Goal: Task Accomplishment & Management: Complete application form

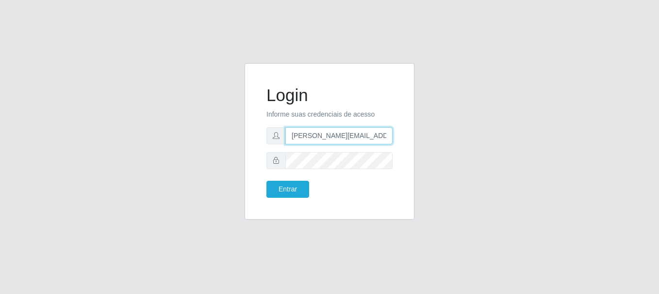
type input "[PERSON_NAME][EMAIL_ADDRESS][PERSON_NAME][DOMAIN_NAME]"
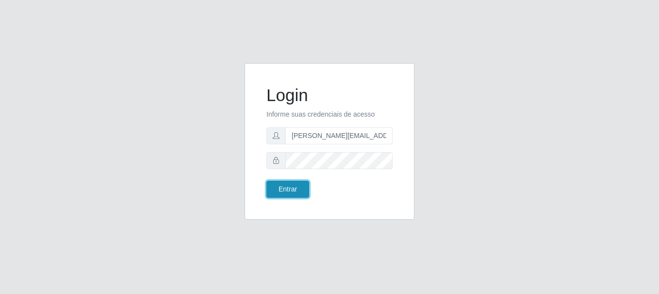
click at [287, 189] on button "Entrar" at bounding box center [288, 189] width 43 height 17
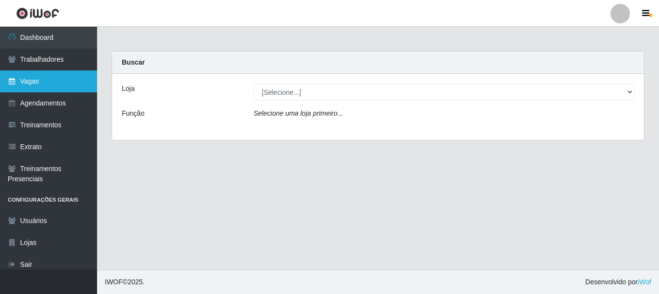
click at [49, 81] on link "Vagas" at bounding box center [48, 81] width 97 height 22
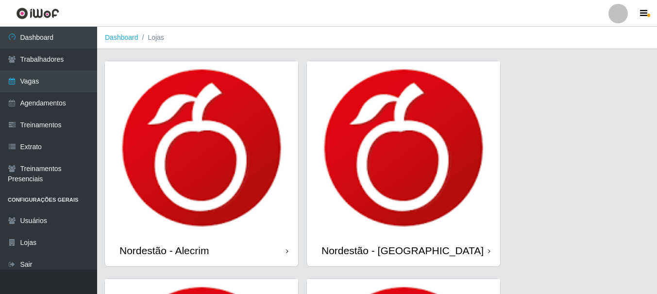
click at [166, 250] on div "Nordestão - Alecrim" at bounding box center [163, 250] width 89 height 12
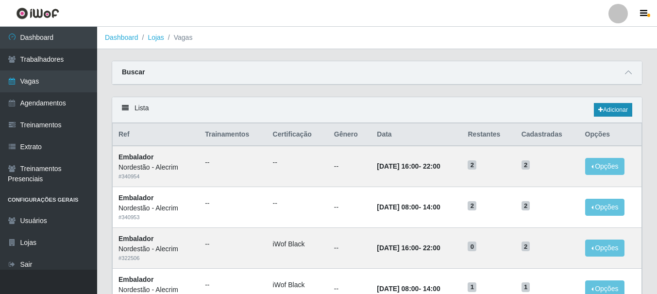
click at [612, 110] on link "Adicionar" at bounding box center [613, 110] width 38 height 14
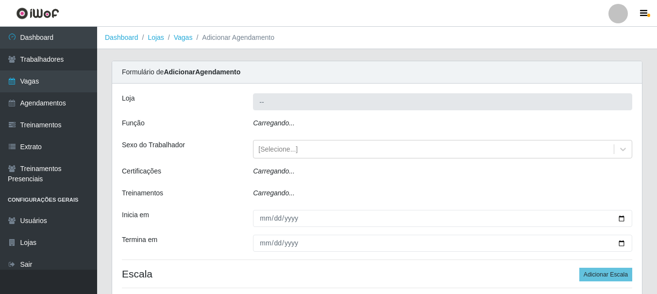
type input "Nordestão - Alecrim"
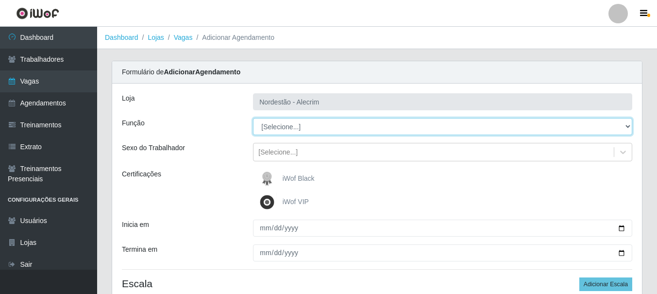
select select "1"
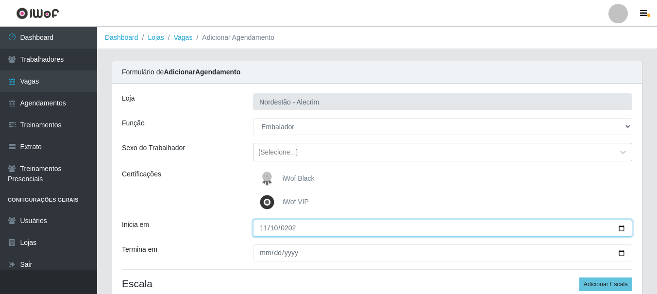
type input "[DATE]"
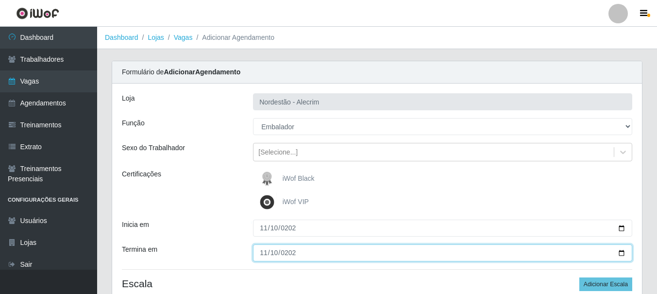
type input "[DATE]"
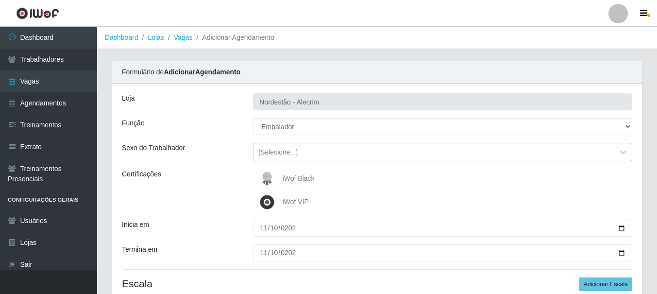
click at [442, 179] on div "iWof Black" at bounding box center [442, 178] width 379 height 19
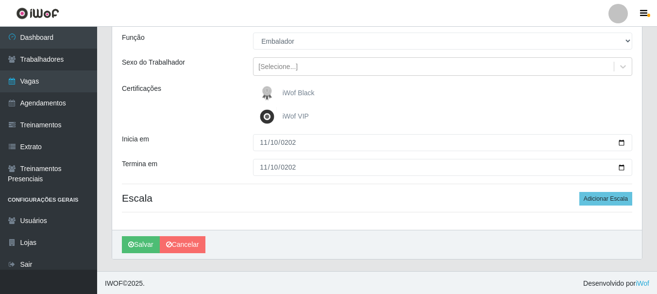
scroll to position [87, 0]
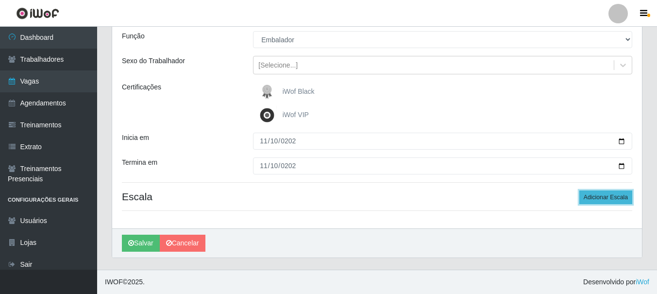
click at [606, 197] on button "Adicionar Escala" at bounding box center [605, 197] width 53 height 14
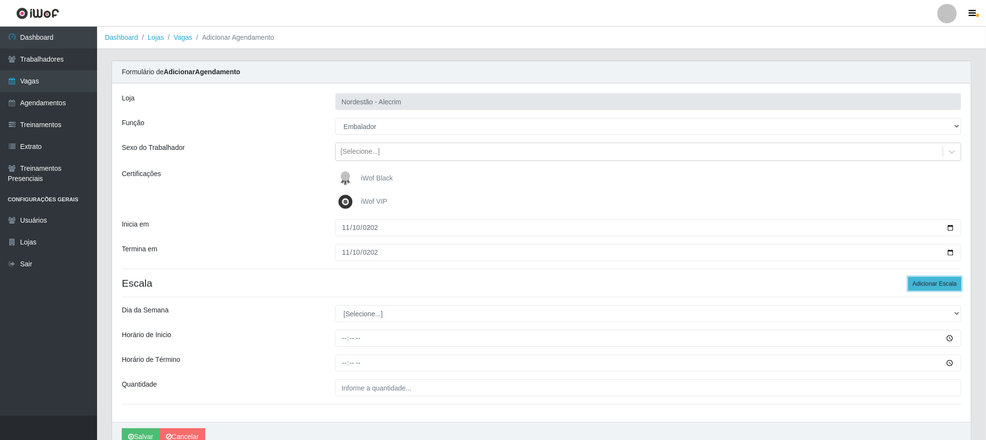
scroll to position [50, 0]
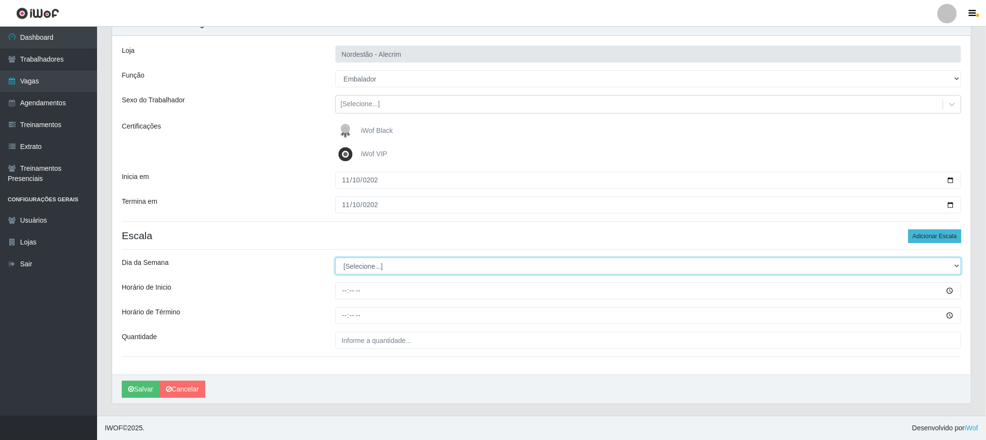
select select "1"
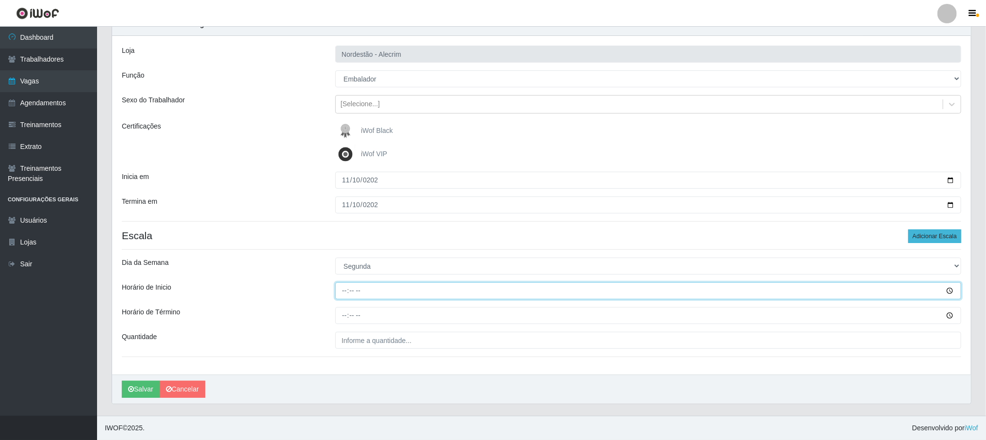
type input "08:00"
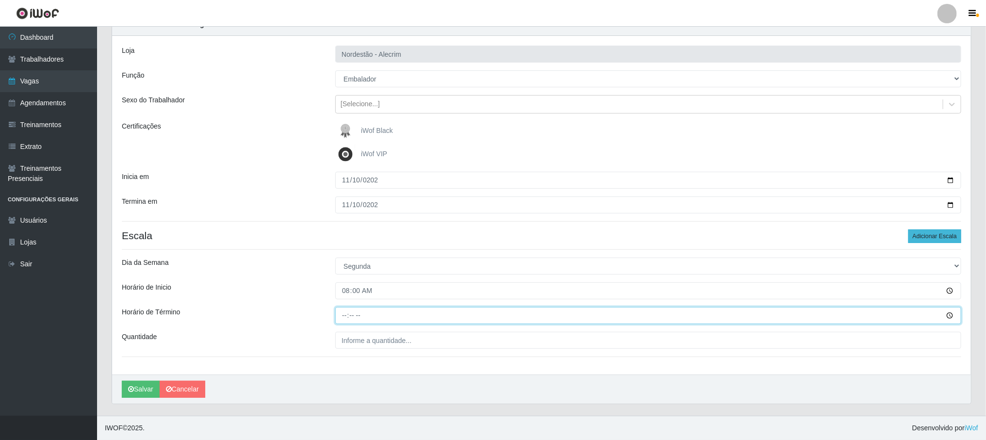
type input "14:00"
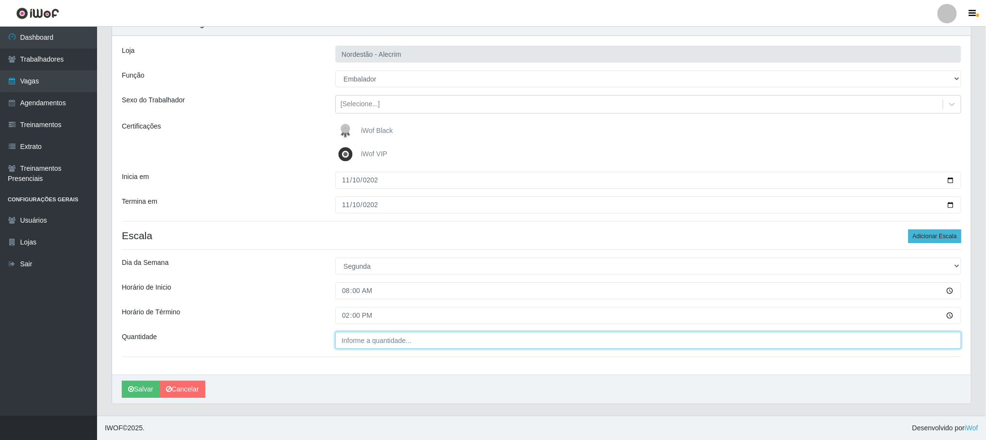
type input "___"
type input "2"
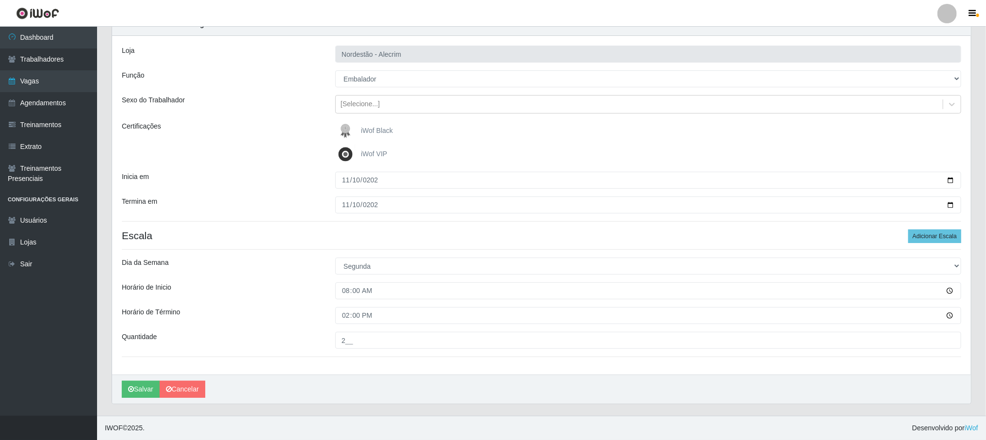
click at [649, 293] on input "2__" at bounding box center [648, 340] width 626 height 17
type input "2__"
click at [659, 235] on button "Adicionar Escala" at bounding box center [935, 237] width 53 height 14
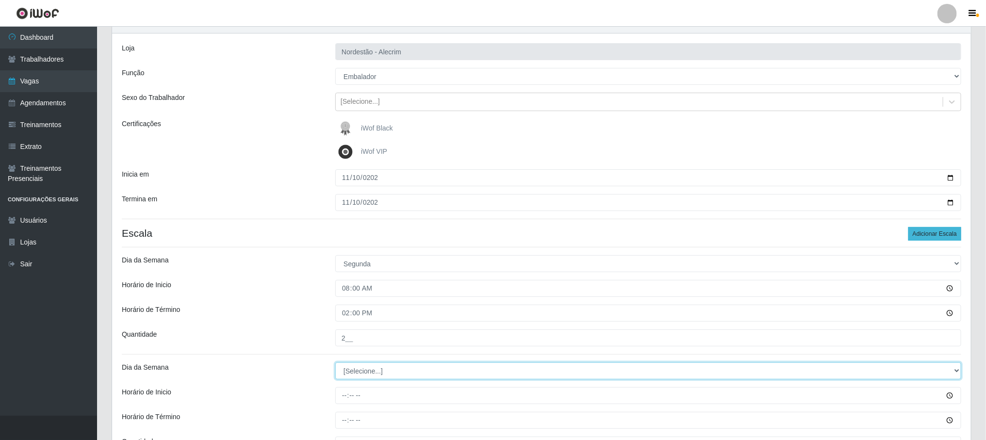
select select "1"
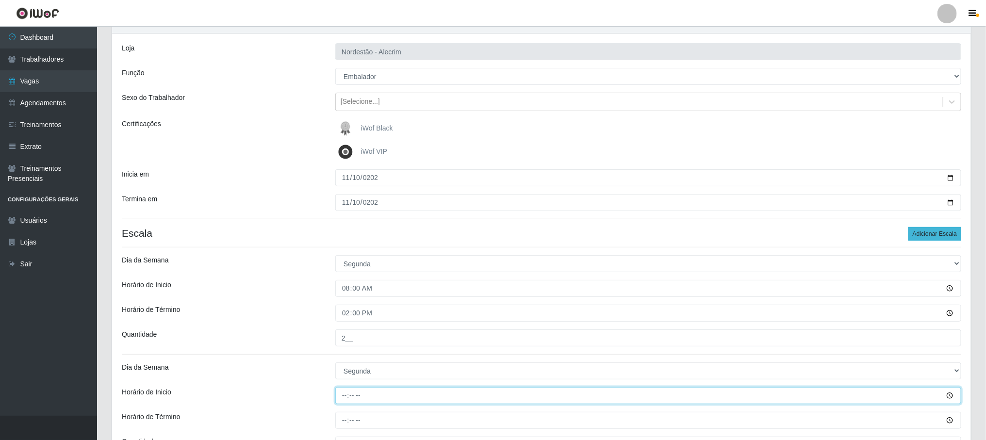
type input "16:00"
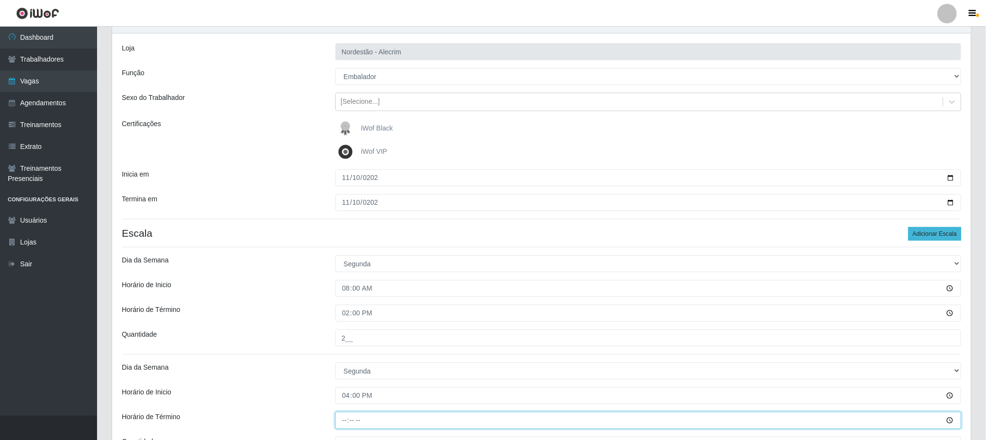
type input "22:00"
type input "___"
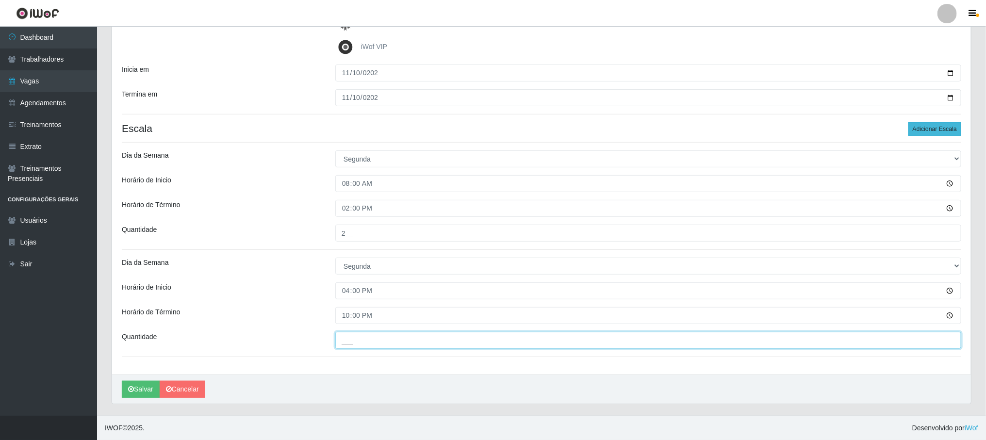
type input "2"
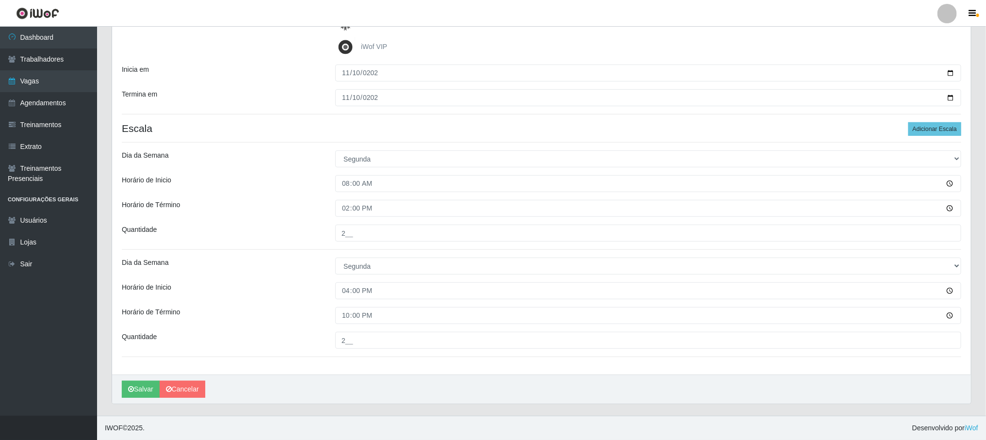
click at [649, 293] on input "2__" at bounding box center [648, 340] width 626 height 17
type input "2__"
click at [141, 293] on button "Salvar" at bounding box center [141, 389] width 38 height 17
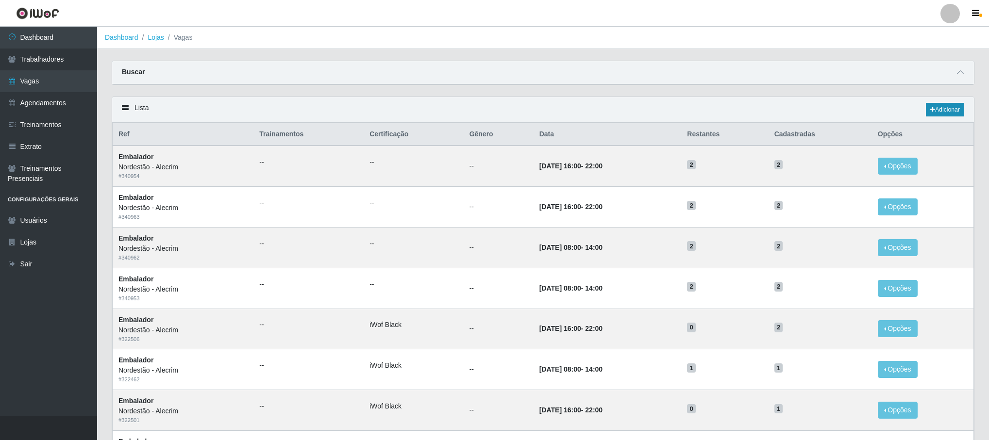
click at [659, 112] on link "Adicionar" at bounding box center [945, 110] width 38 height 14
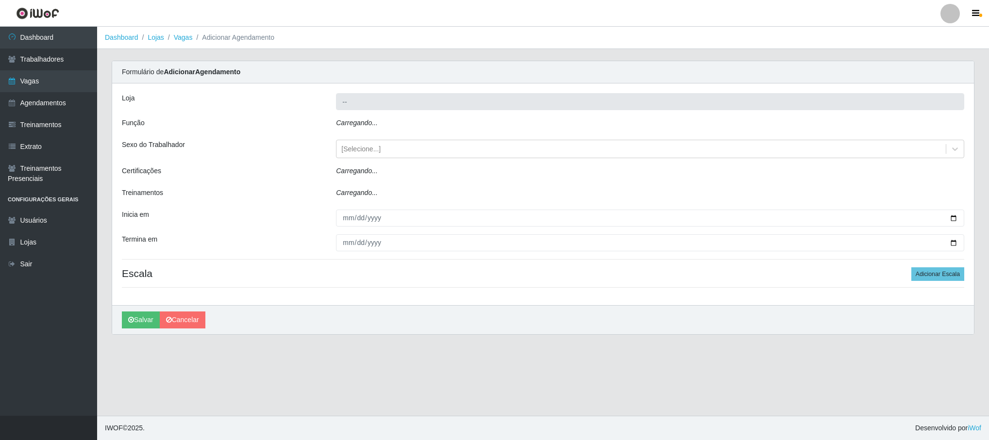
type input "Nordestão - Alecrim"
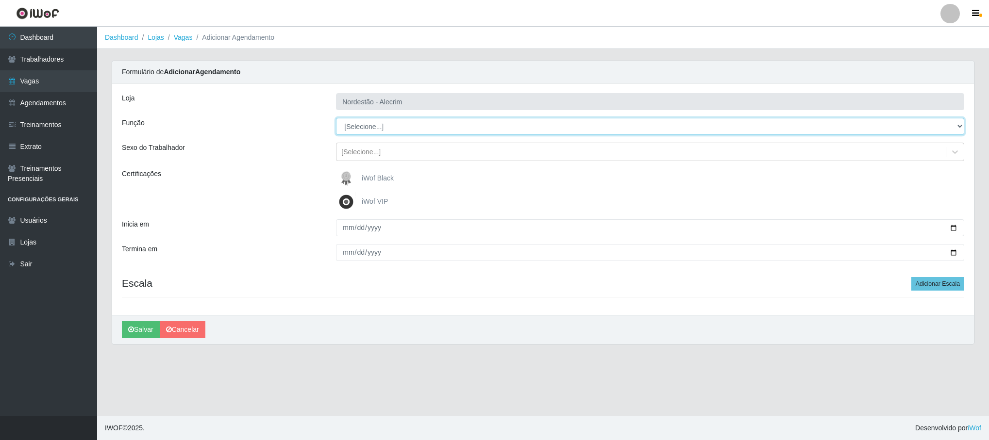
select select "1"
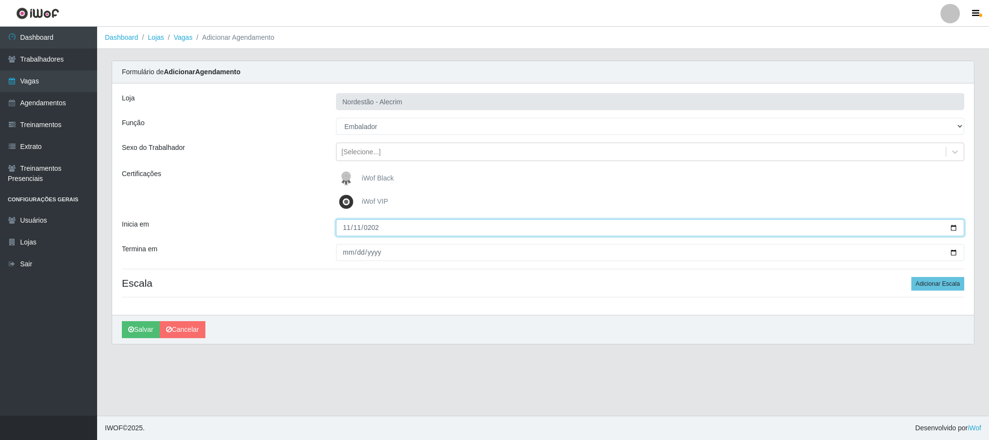
type input "[DATE]"
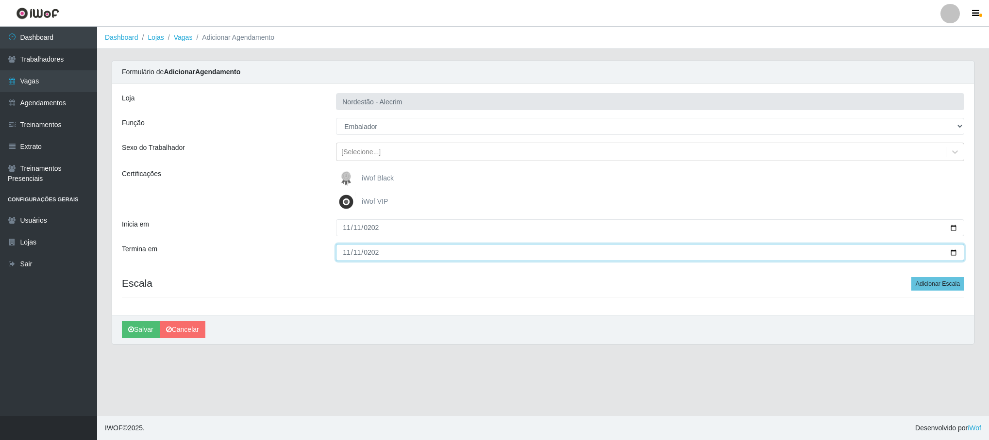
type input "[DATE]"
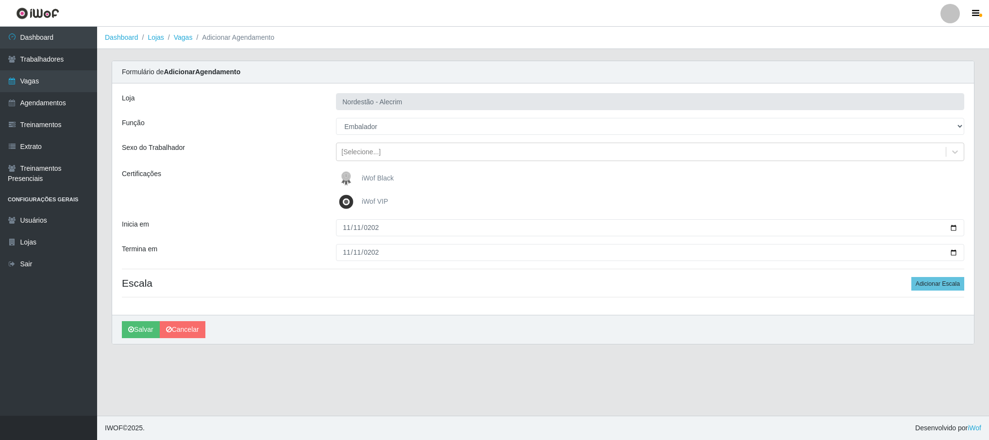
click at [650, 180] on div "iWof Black" at bounding box center [650, 178] width 628 height 19
click at [659, 285] on button "Adicionar Escala" at bounding box center [937, 284] width 53 height 14
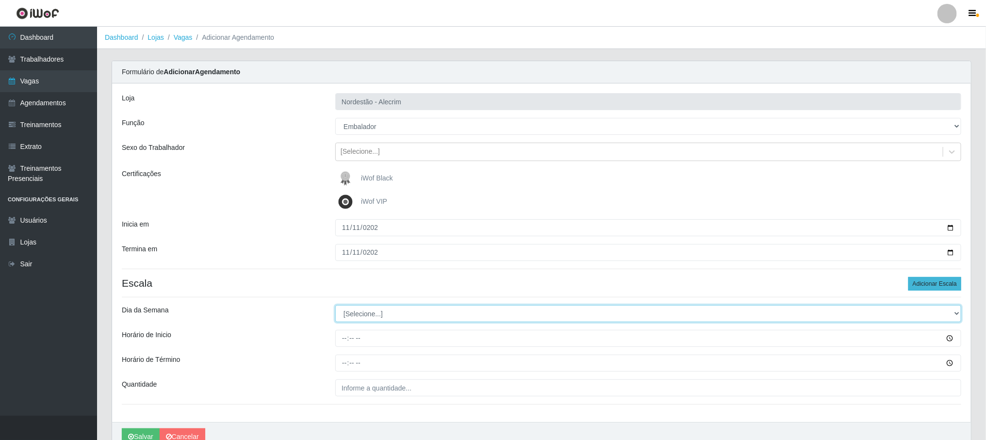
select select "2"
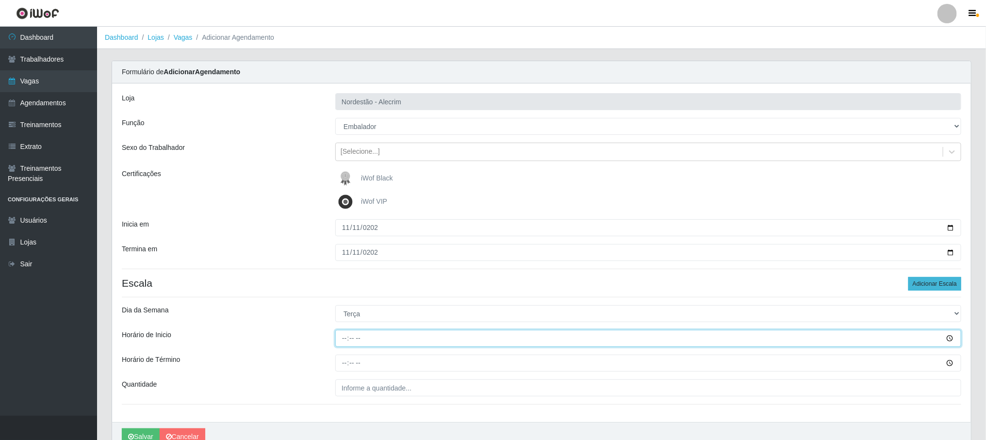
type input "08:00"
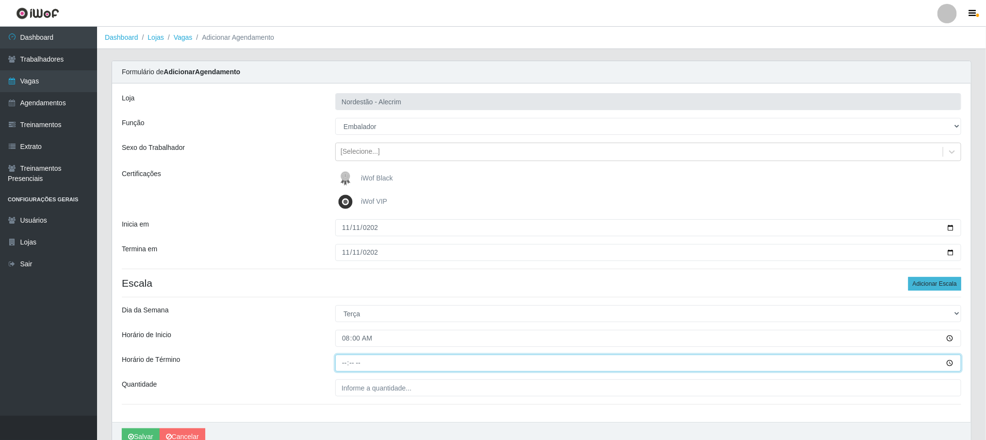
type input "14:00"
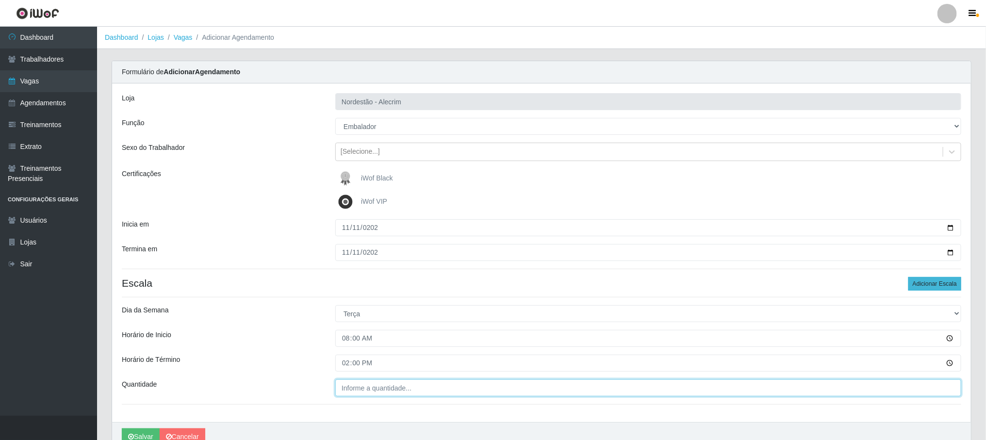
type input "___"
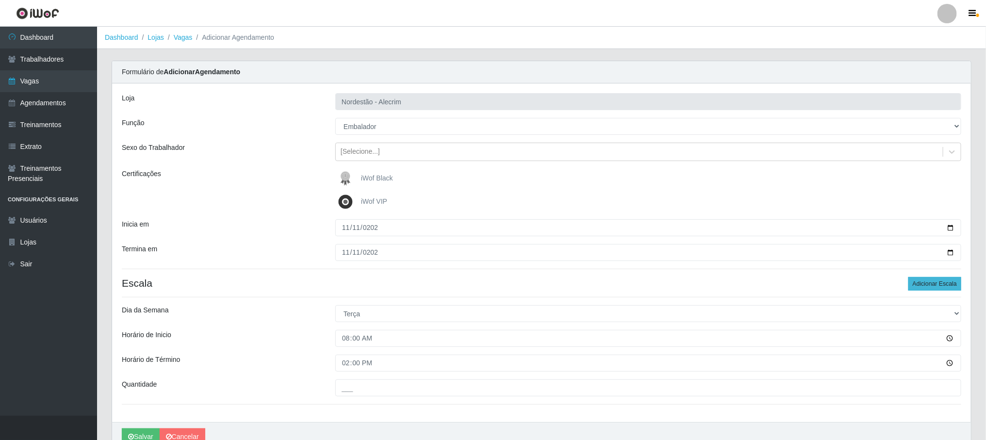
scroll to position [50, 0]
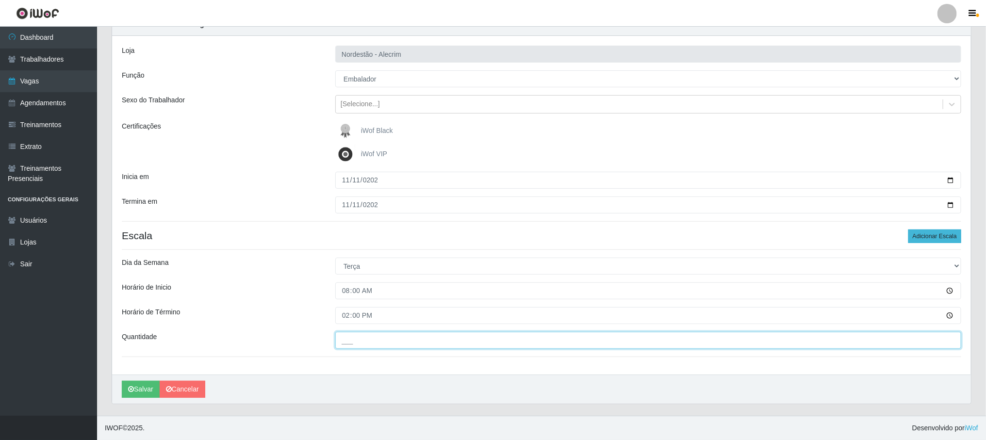
type input "1"
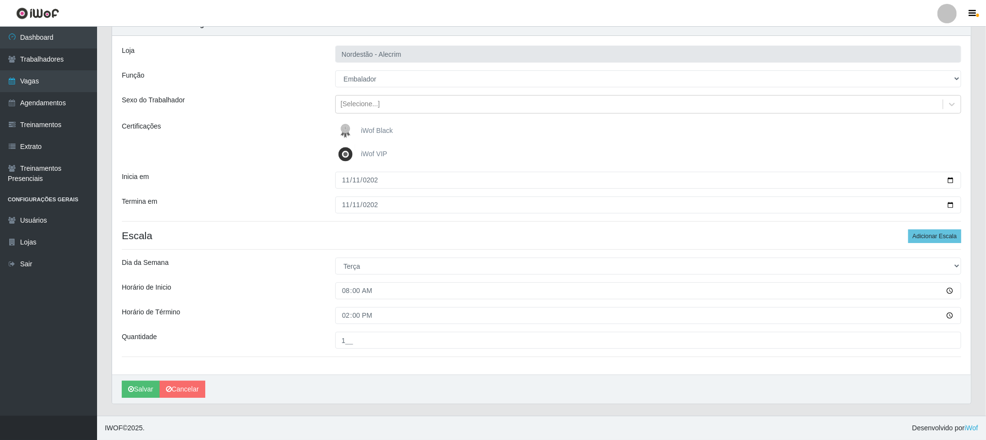
click at [649, 293] on input "1__" at bounding box center [648, 340] width 626 height 17
type input "1__"
click at [659, 235] on button "Adicionar Escala" at bounding box center [935, 237] width 53 height 14
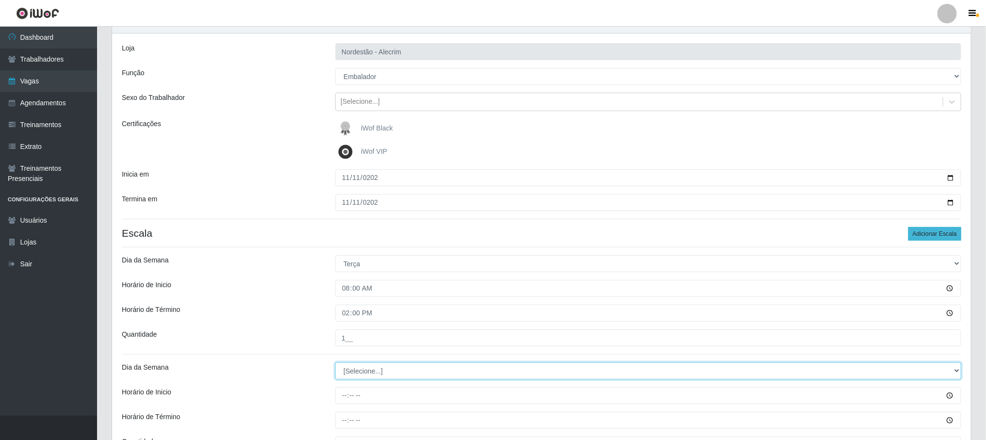
select select "2"
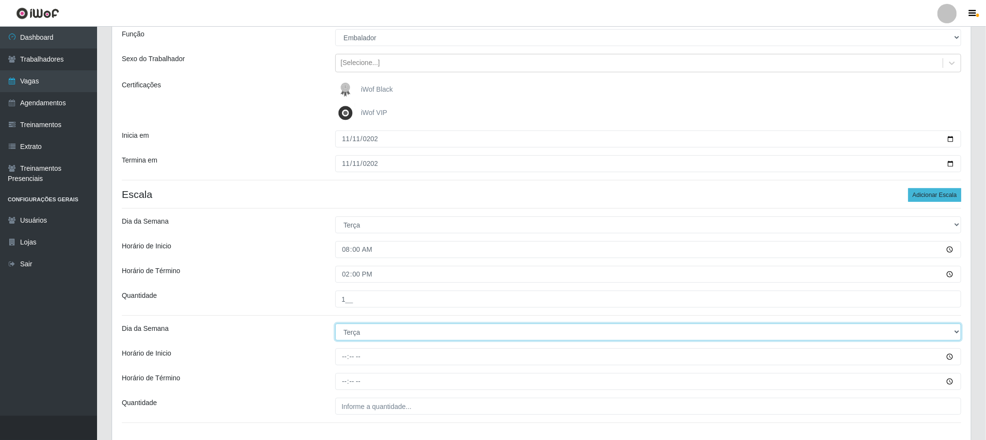
scroll to position [123, 0]
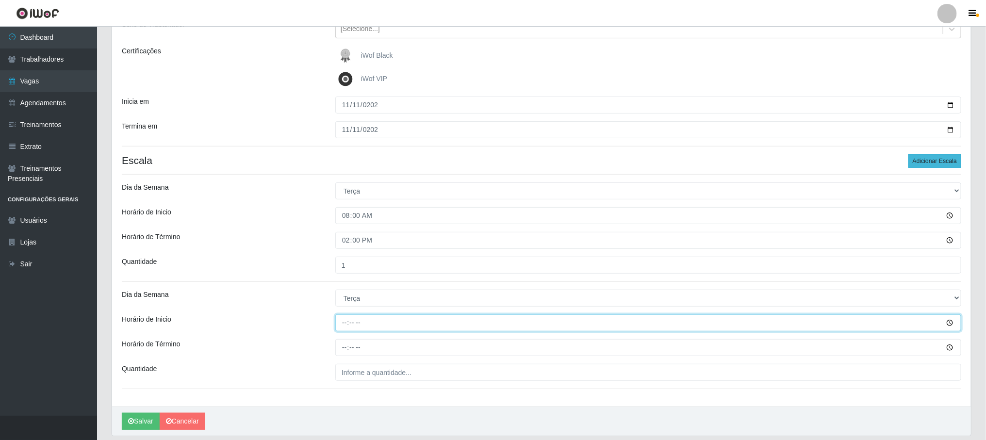
type input "16:00"
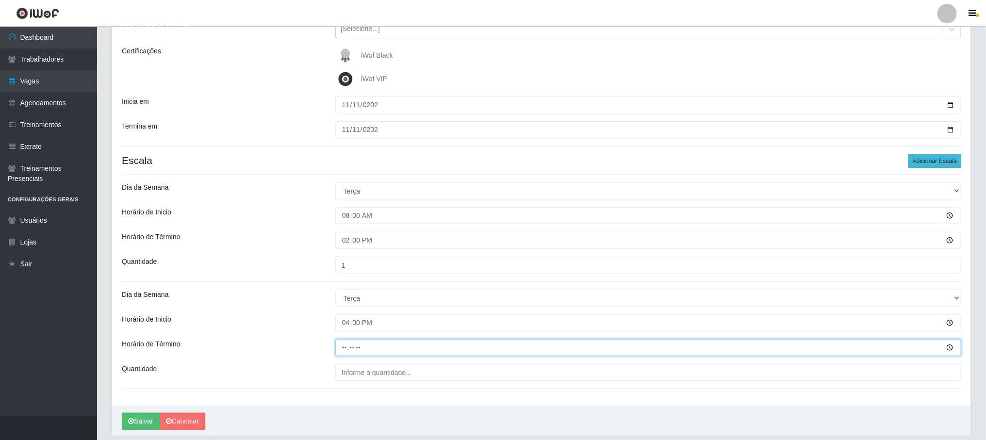
type input "22:00"
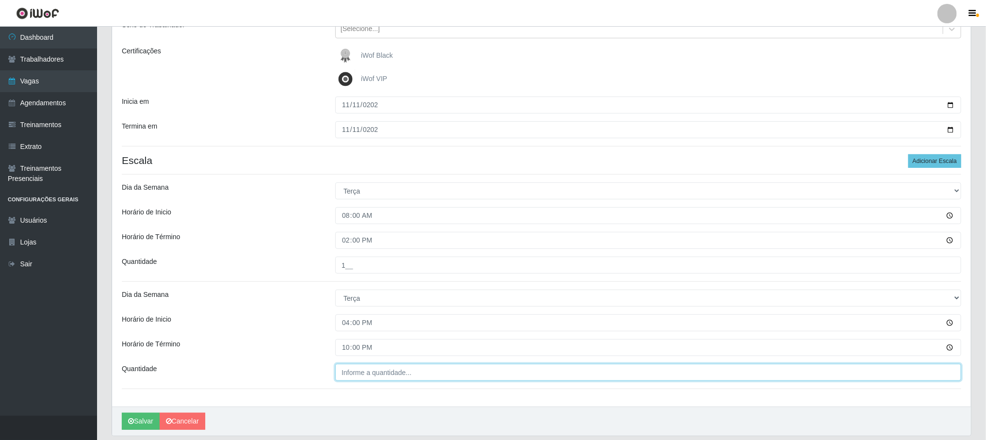
type input "___"
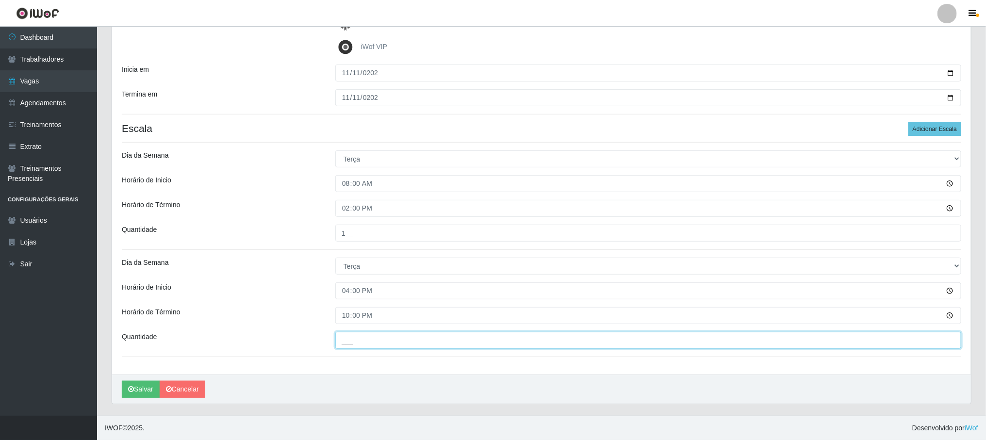
type input "0"
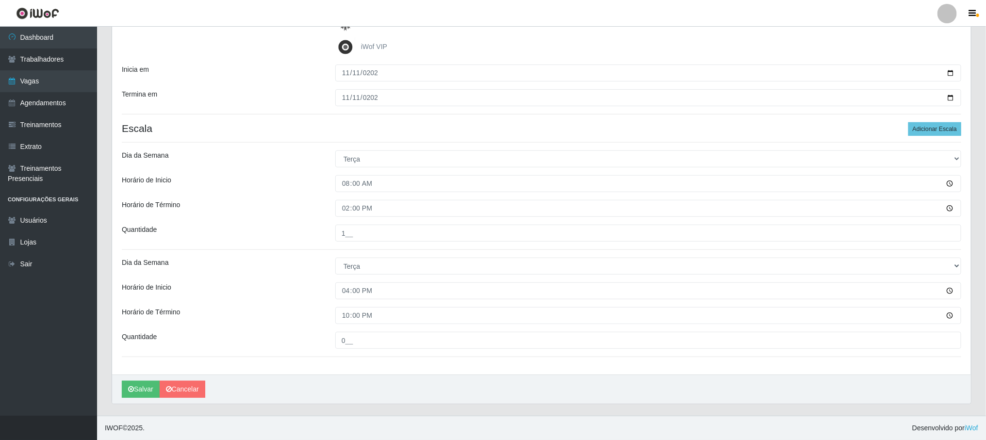
click at [649, 293] on input "0__" at bounding box center [648, 340] width 626 height 17
type input "0__"
click at [141, 293] on button "Salvar" at bounding box center [141, 389] width 38 height 17
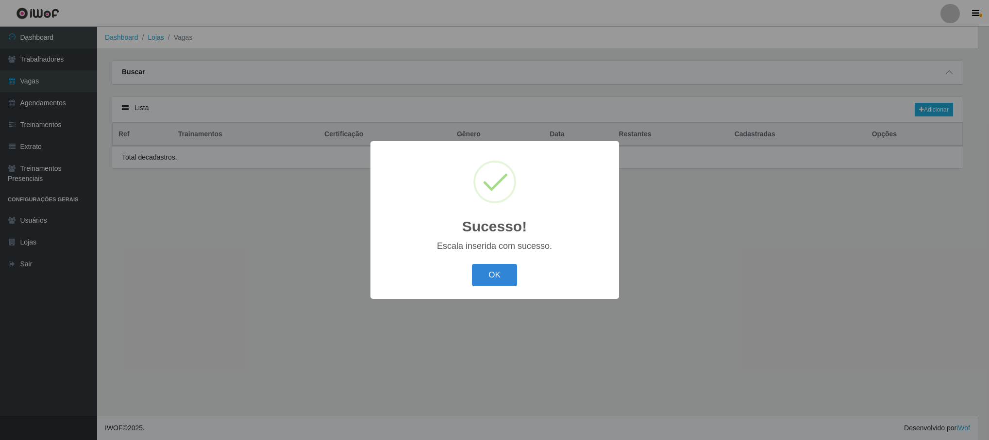
click at [494, 273] on button "OK" at bounding box center [494, 275] width 45 height 23
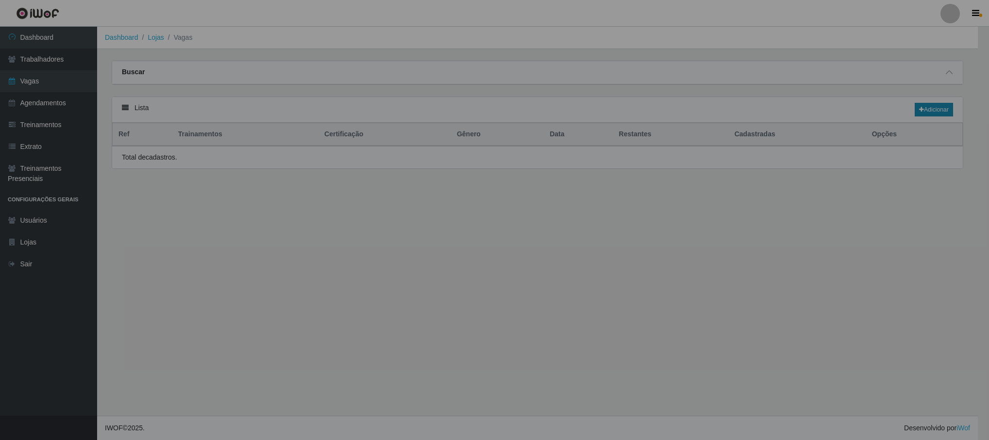
click at [659, 112] on link "Adicionar" at bounding box center [934, 110] width 38 height 14
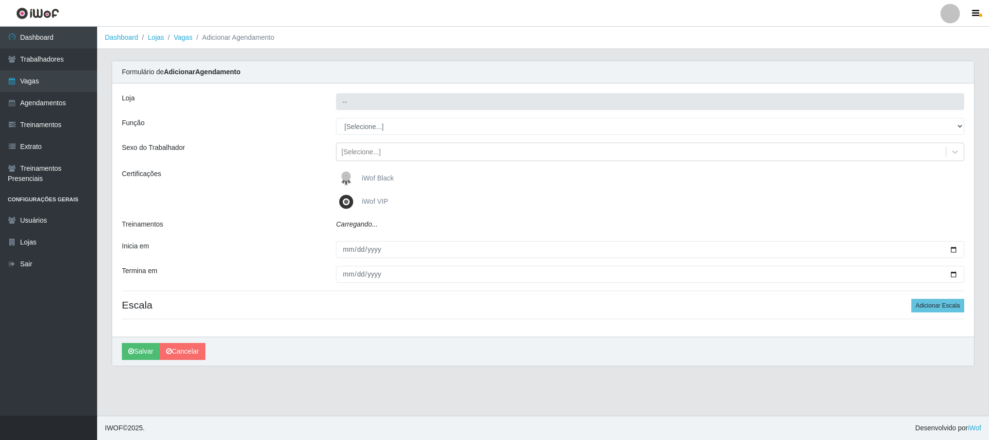
type input "Nordestão - Alecrim"
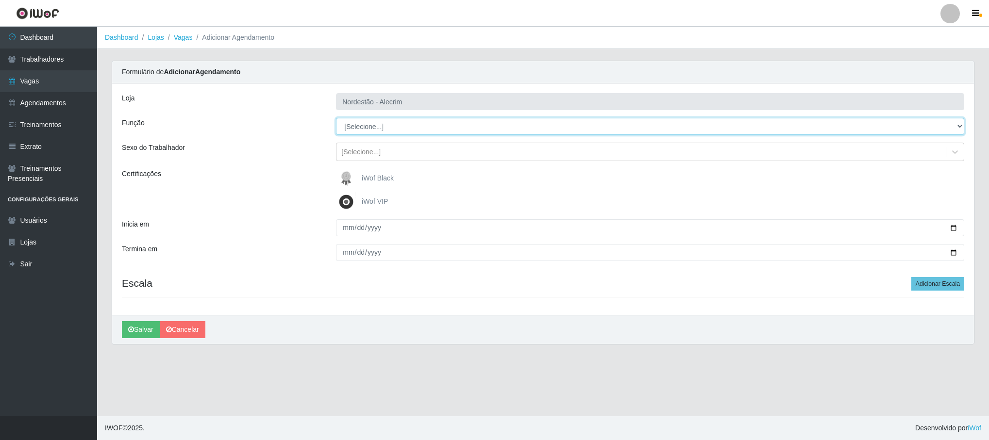
select select "1"
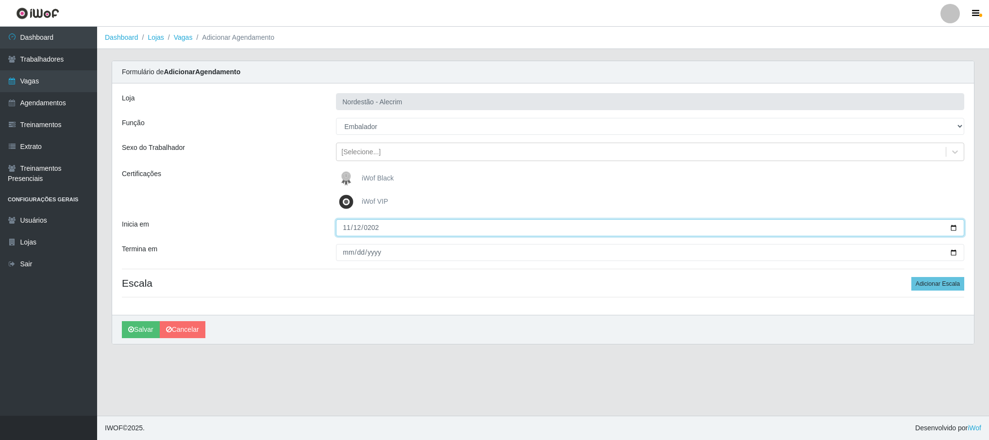
type input "[DATE]"
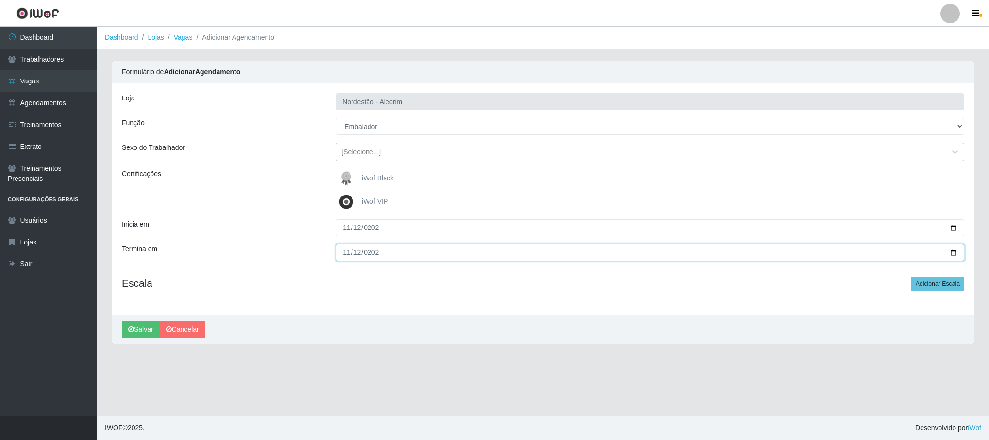
type input "[DATE]"
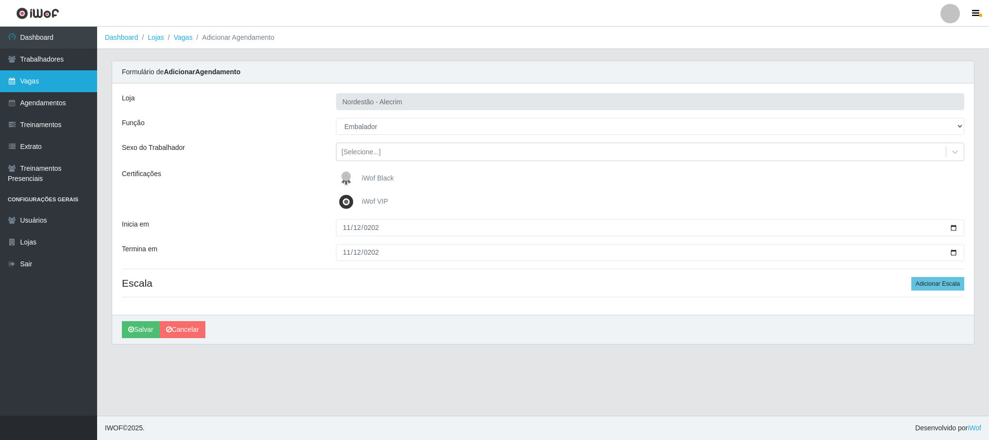
click at [35, 82] on link "Vagas" at bounding box center [48, 81] width 97 height 22
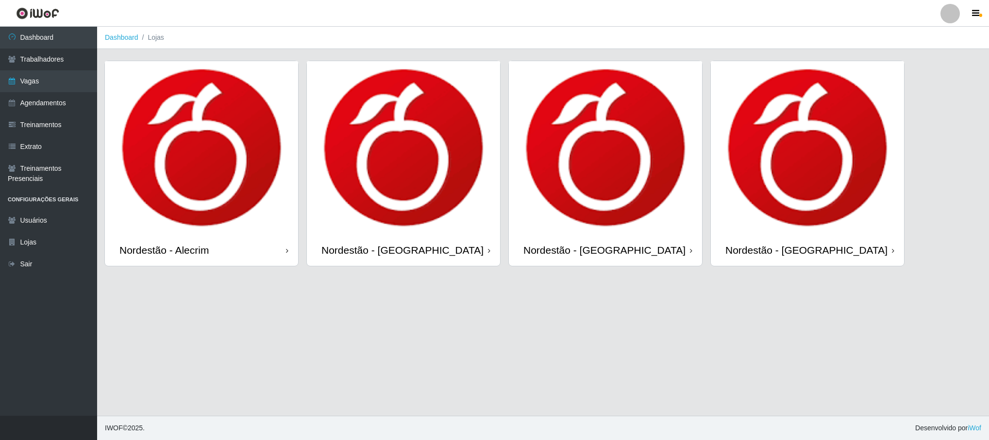
click at [169, 176] on img at bounding box center [201, 147] width 193 height 173
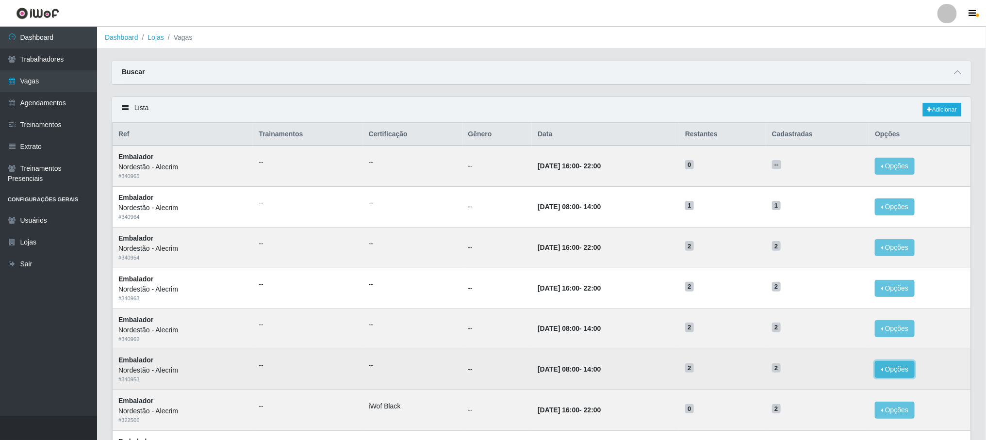
click at [659, 293] on button "Opções" at bounding box center [895, 369] width 40 height 17
click at [659, 293] on div "Deletar" at bounding box center [835, 392] width 57 height 10
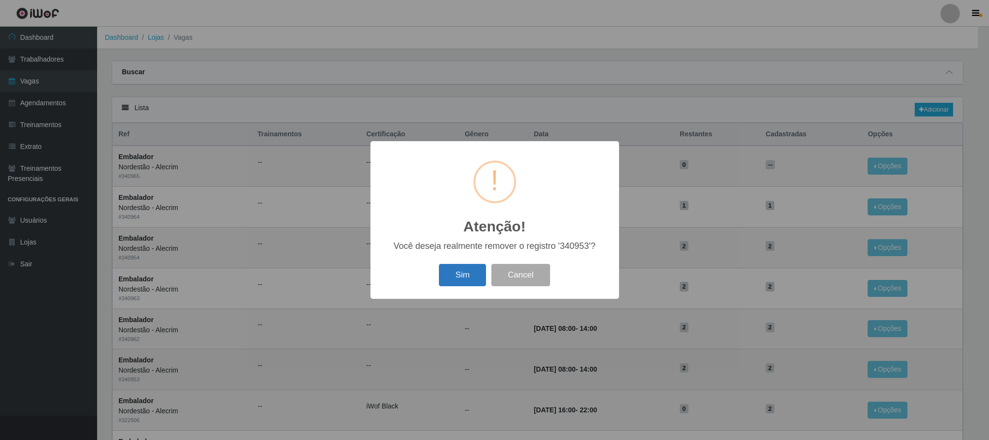
click at [465, 268] on button "Sim" at bounding box center [462, 275] width 47 height 23
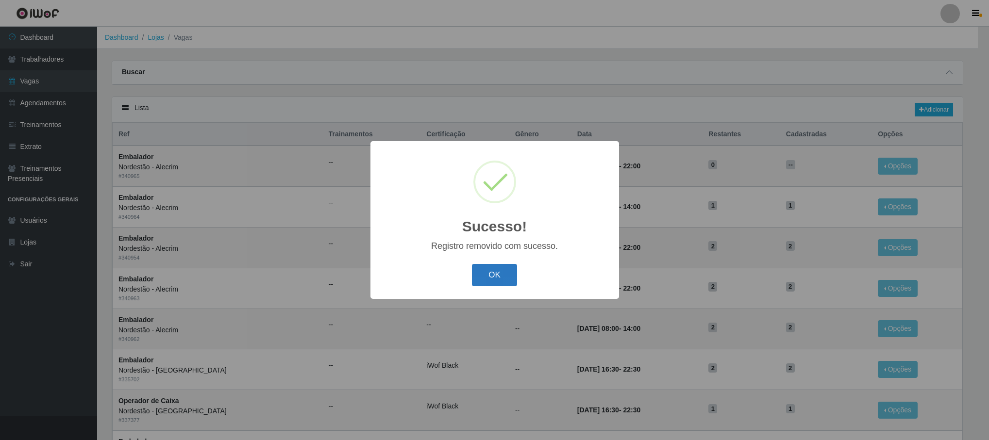
click at [494, 283] on button "OK" at bounding box center [494, 275] width 45 height 23
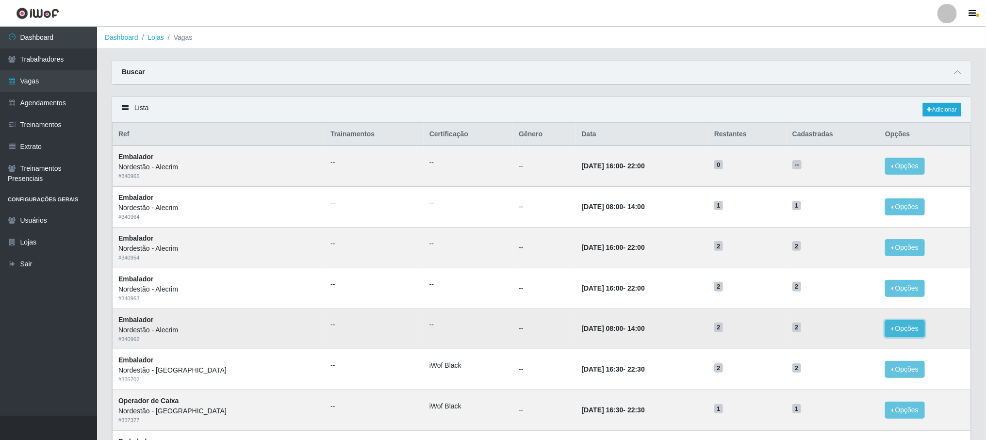
click at [659, 293] on button "Opções" at bounding box center [905, 328] width 40 height 17
click at [659, 293] on div "Deletar" at bounding box center [845, 351] width 57 height 10
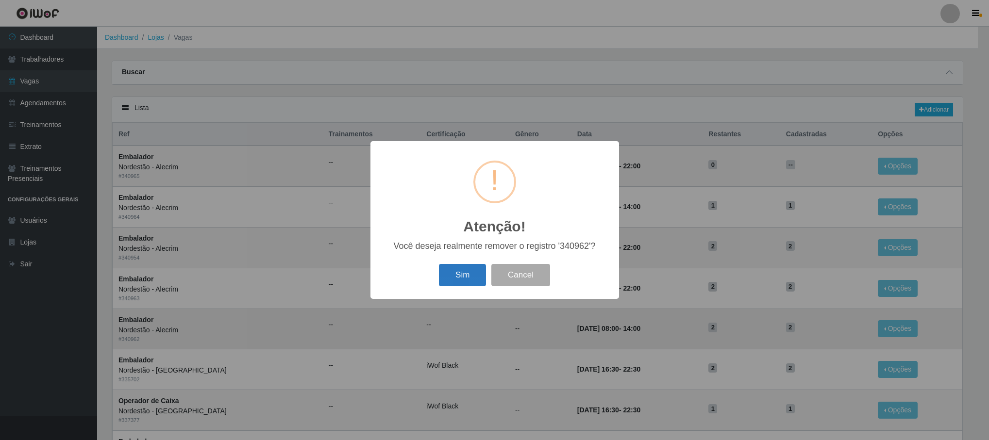
click at [450, 275] on button "Sim" at bounding box center [462, 275] width 47 height 23
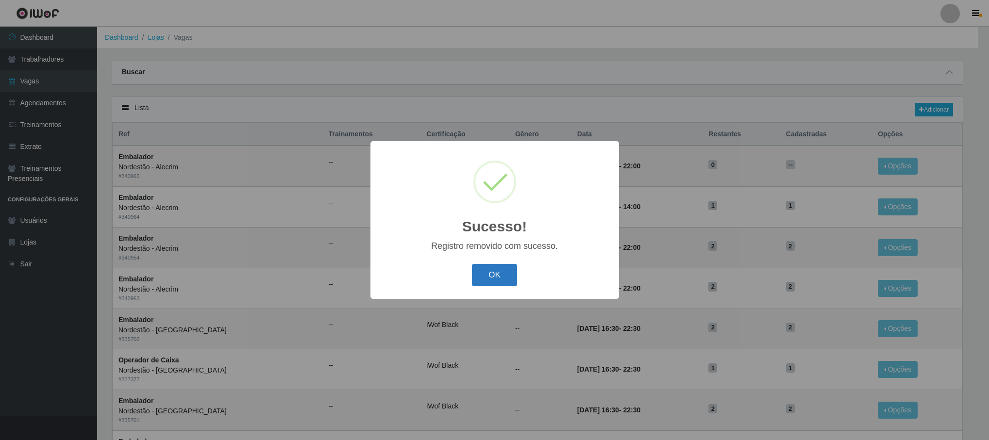
click at [490, 282] on button "OK" at bounding box center [494, 275] width 45 height 23
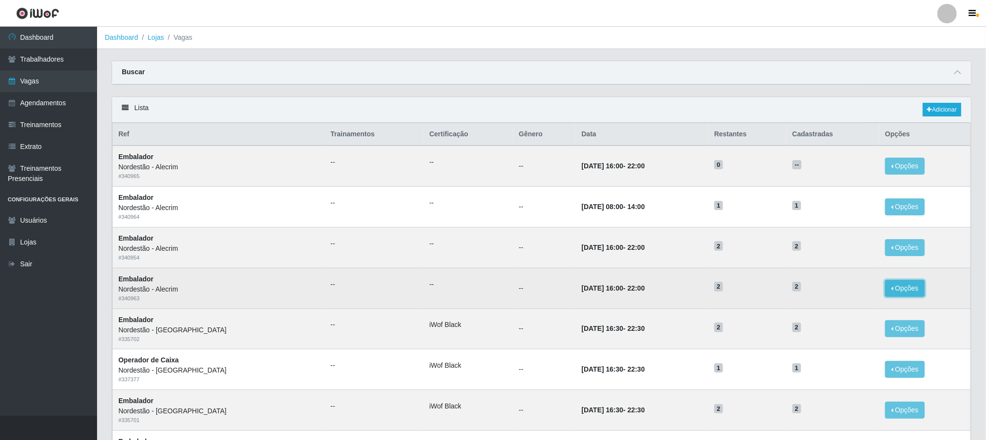
click at [659, 292] on button "Opções" at bounding box center [905, 288] width 40 height 17
click at [659, 293] on button "Deletar" at bounding box center [845, 311] width 77 height 20
click at [659, 287] on button "Opções" at bounding box center [905, 288] width 40 height 17
click at [659, 293] on div "Deletar" at bounding box center [845, 311] width 57 height 10
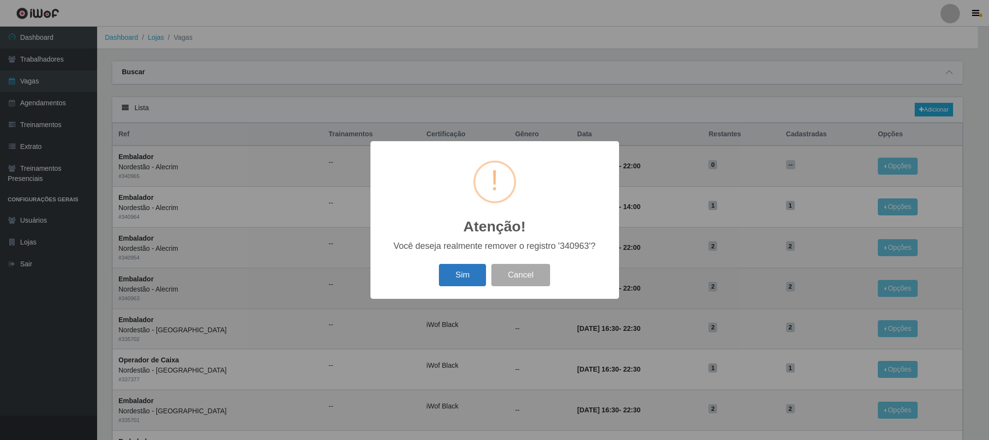
click at [447, 274] on button "Sim" at bounding box center [462, 275] width 47 height 23
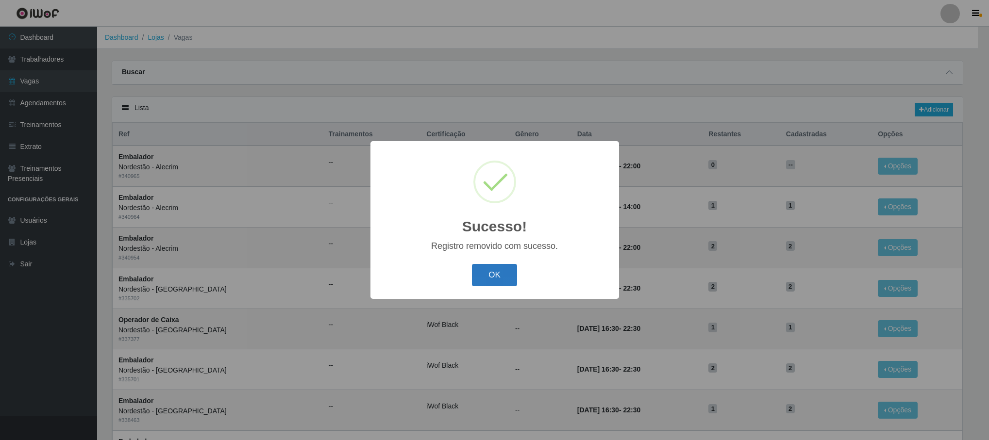
click at [501, 267] on button "OK" at bounding box center [494, 275] width 45 height 23
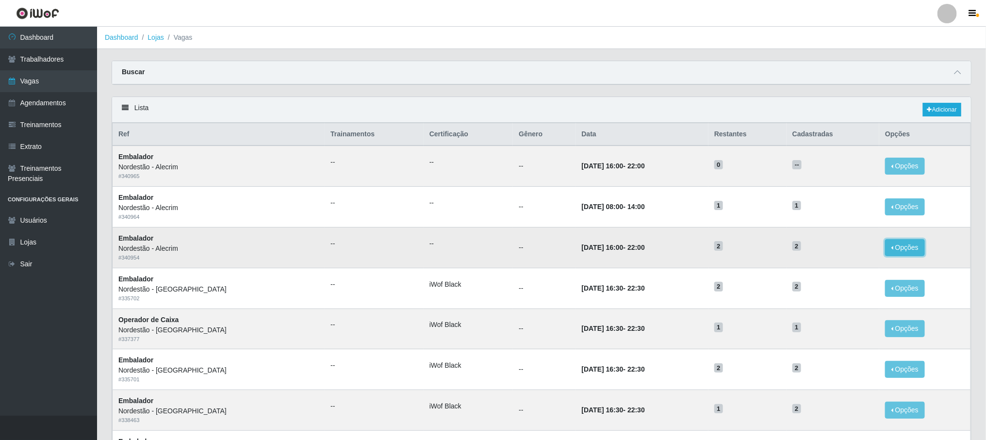
click at [659, 250] on button "Opções" at bounding box center [905, 247] width 40 height 17
click at [659, 271] on icon "button" at bounding box center [817, 270] width 10 height 7
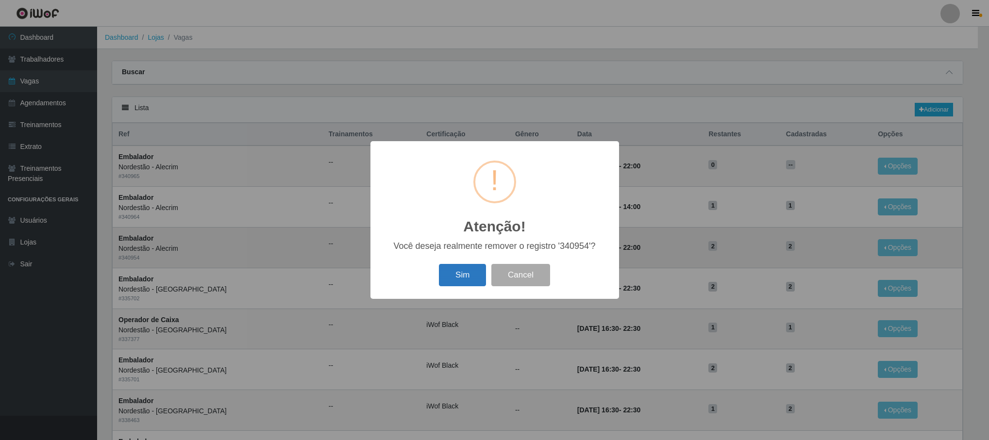
click at [449, 274] on button "Sim" at bounding box center [462, 275] width 47 height 23
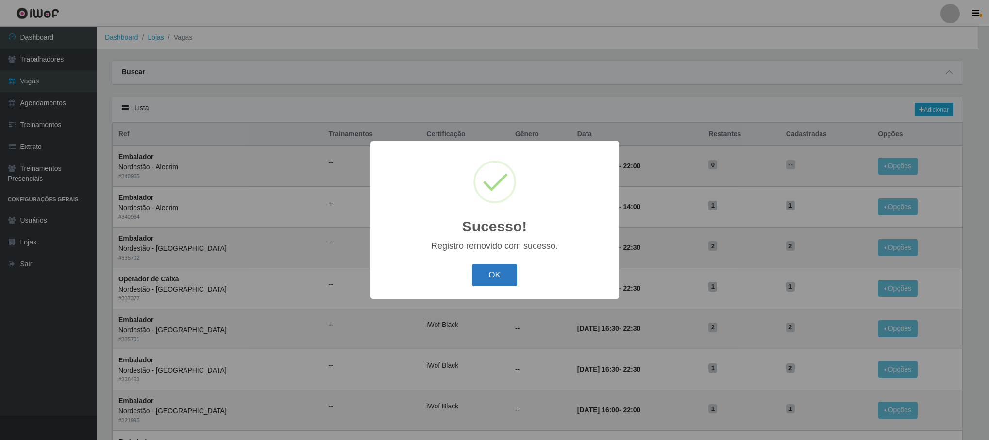
click at [494, 275] on button "OK" at bounding box center [494, 275] width 45 height 23
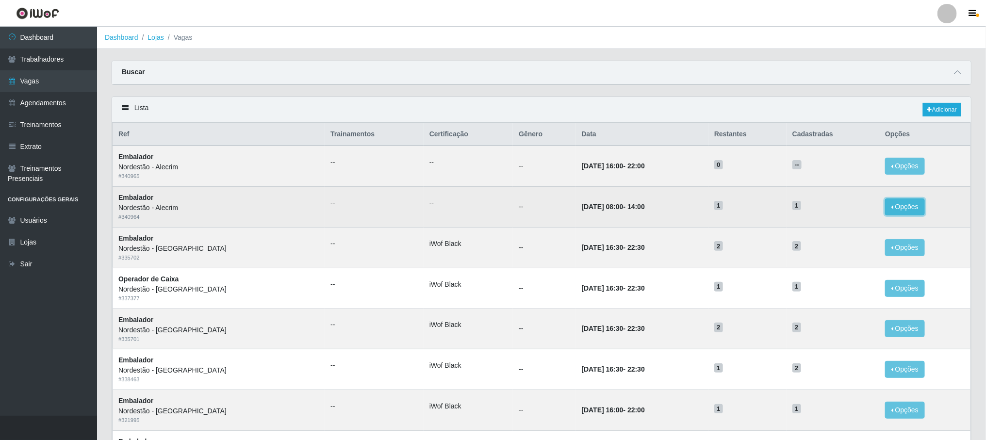
click at [659, 206] on button "Opções" at bounding box center [905, 207] width 40 height 17
click at [659, 232] on icon "button" at bounding box center [817, 229] width 10 height 7
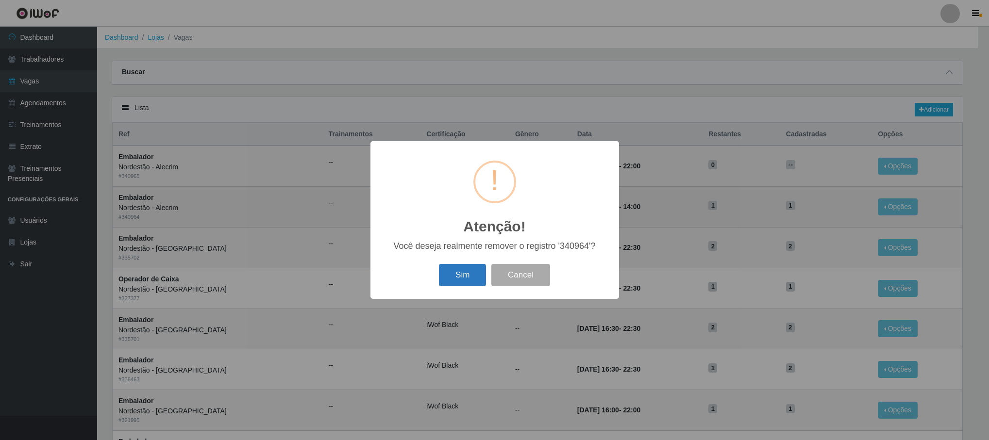
click at [467, 278] on button "Sim" at bounding box center [462, 275] width 47 height 23
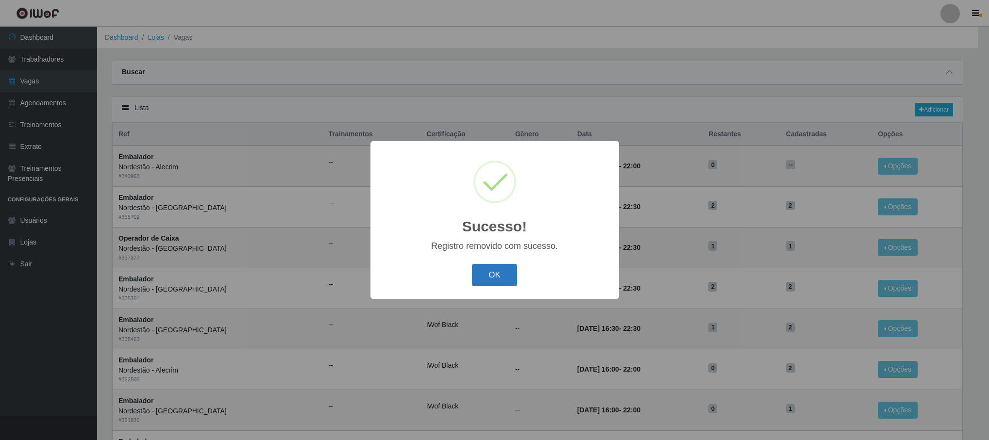
click at [491, 272] on button "OK" at bounding box center [494, 275] width 45 height 23
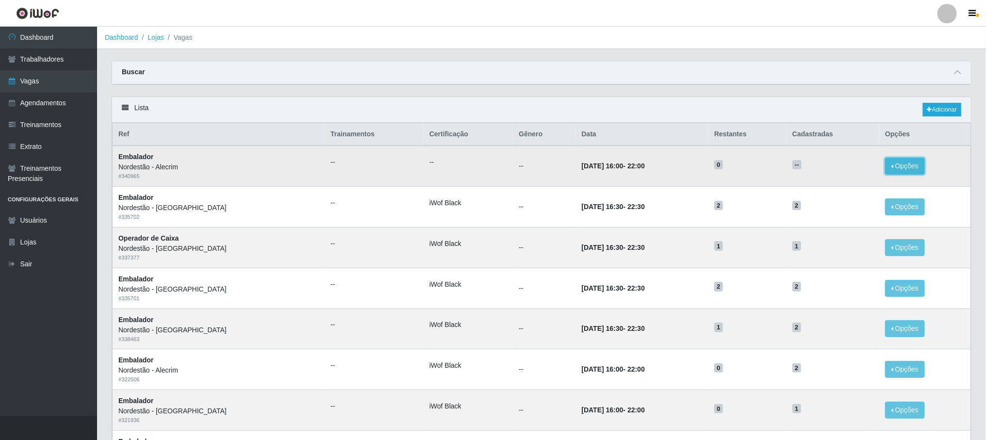
click at [659, 172] on button "Opções" at bounding box center [905, 166] width 40 height 17
click at [659, 193] on div "Deletar" at bounding box center [845, 188] width 57 height 10
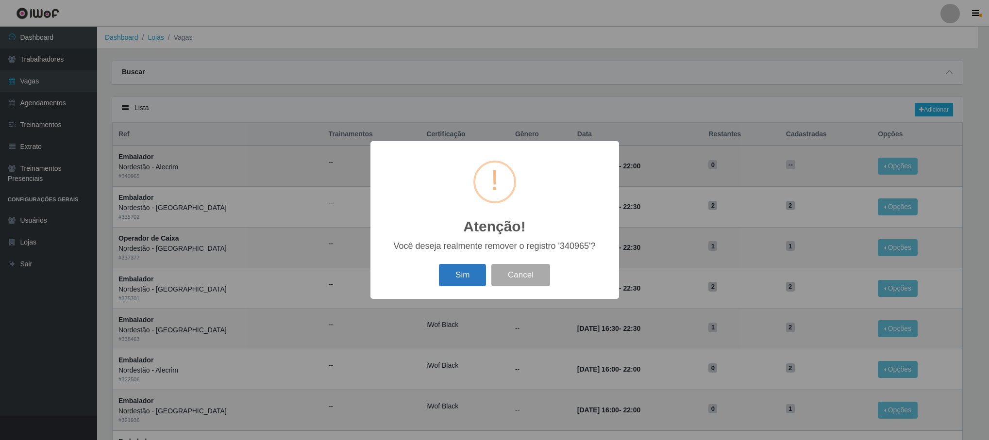
click at [460, 274] on button "Sim" at bounding box center [462, 275] width 47 height 23
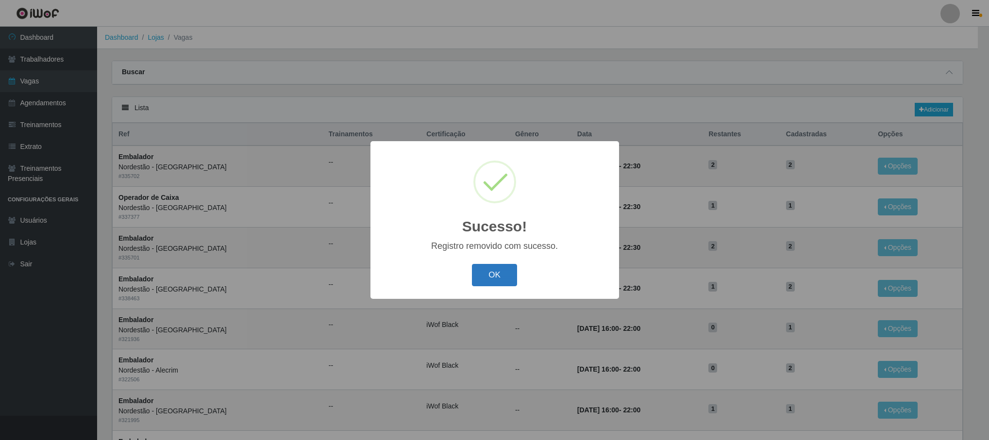
click at [491, 270] on button "OK" at bounding box center [494, 275] width 45 height 23
